Goal: Entertainment & Leisure: Consume media (video, audio)

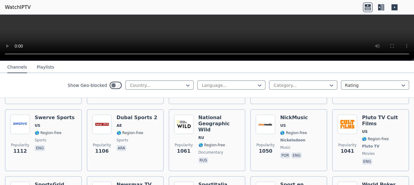
scroll to position [730, 0]
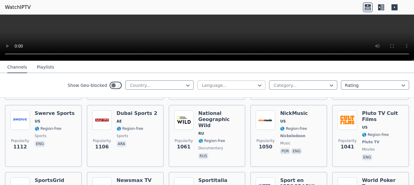
click at [219, 84] on div at bounding box center [228, 85] width 55 height 6
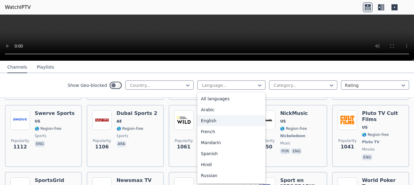
click at [209, 120] on div "English" at bounding box center [231, 120] width 68 height 11
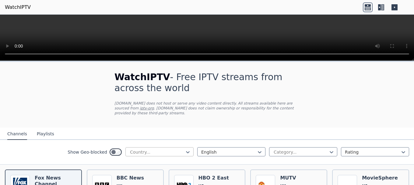
click at [151, 149] on div at bounding box center [156, 152] width 55 height 6
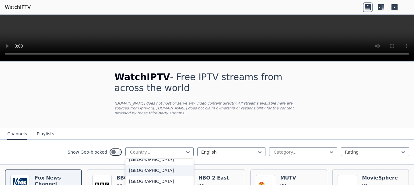
type input "*"
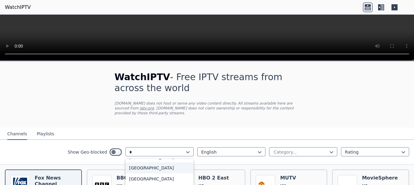
click at [141, 162] on div "[GEOGRAPHIC_DATA]" at bounding box center [159, 167] width 68 height 11
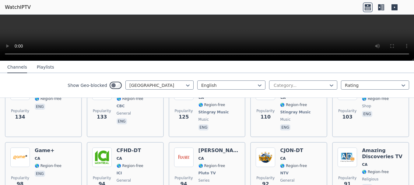
scroll to position [243, 0]
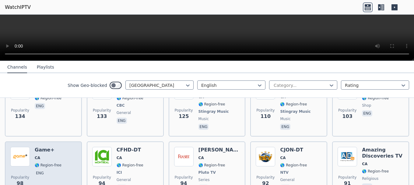
click at [55, 155] on span "CA" at bounding box center [48, 157] width 27 height 5
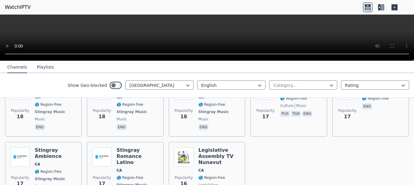
scroll to position [1125, 0]
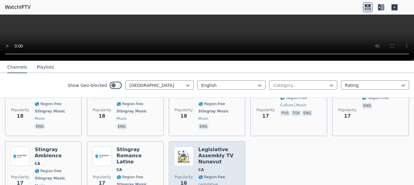
click at [180, 149] on div "Popularity 16" at bounding box center [183, 174] width 19 height 57
click at [184, 179] on span "16" at bounding box center [183, 182] width 7 height 7
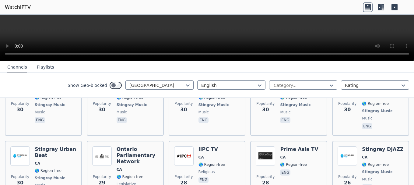
scroll to position [820, 0]
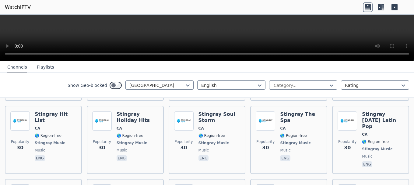
click at [216, 31] on video at bounding box center [207, 38] width 414 height 46
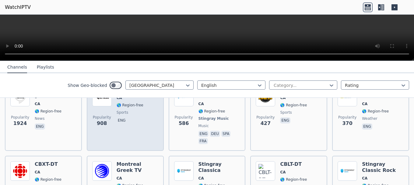
scroll to position [91, 0]
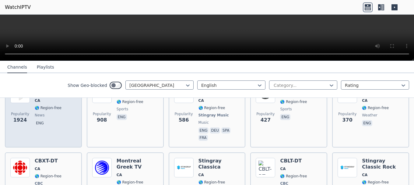
click at [68, 120] on span "eng" at bounding box center [56, 123] width 42 height 7
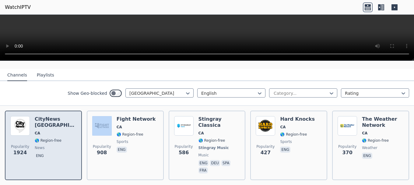
scroll to position [30, 0]
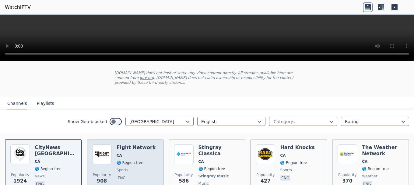
click at [146, 153] on div "Fight Network CA 🌎 Region-free sports eng" at bounding box center [136, 173] width 39 height 58
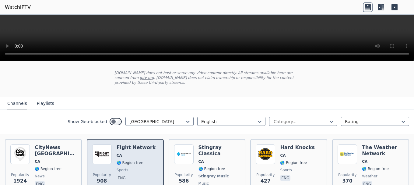
click at [146, 153] on div "Fight Network CA 🌎 Region-free sports eng" at bounding box center [136, 173] width 39 height 58
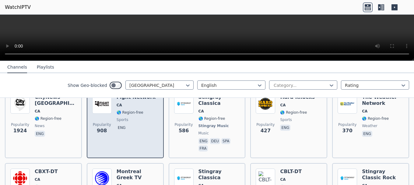
scroll to position [91, 0]
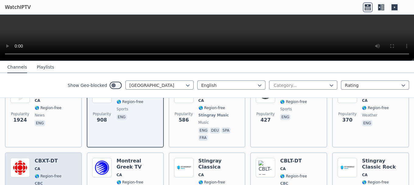
click at [66, 158] on div "Popularity 242 CBXT-DT CA 🌎 Region-free CBC general eng" at bounding box center [43, 187] width 66 height 58
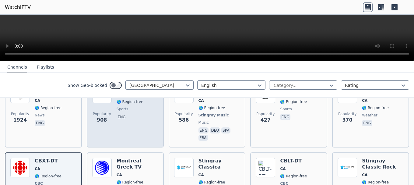
click at [149, 115] on div "Popularity 908 Fight Network CA 🌎 Region-free sports eng" at bounding box center [125, 112] width 66 height 58
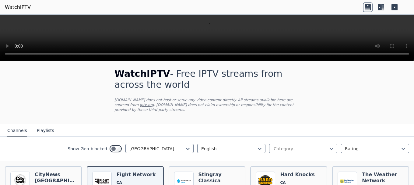
scroll to position [0, 0]
